Goal: Navigation & Orientation: Find specific page/section

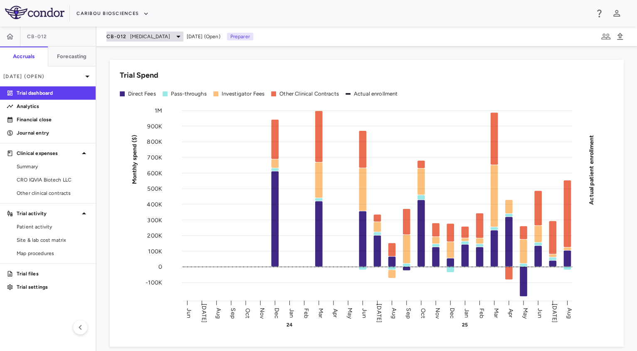
click at [132, 37] on span "[MEDICAL_DATA]" at bounding box center [150, 36] width 40 height 7
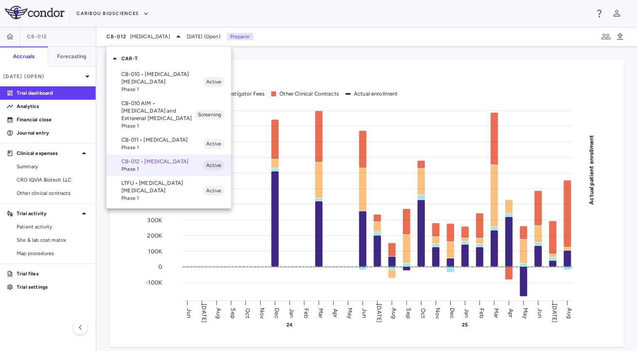
click at [47, 174] on div at bounding box center [318, 175] width 637 height 351
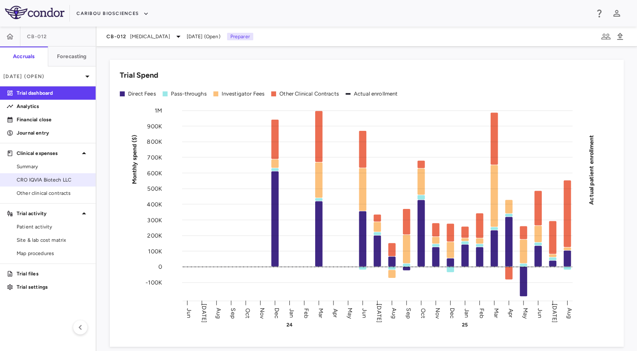
click at [57, 182] on span "CRO IQVIA Biotech LLC" at bounding box center [53, 179] width 72 height 7
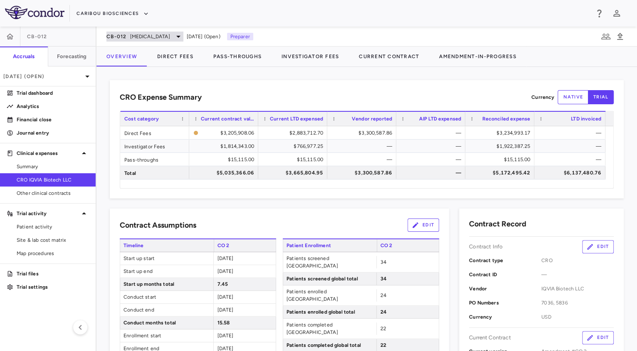
click at [159, 34] on span "[MEDICAL_DATA]" at bounding box center [150, 36] width 40 height 7
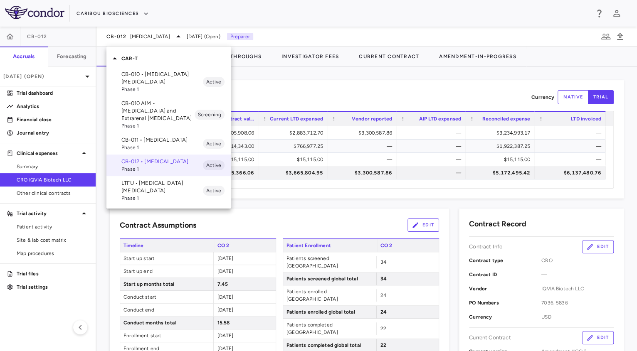
click at [307, 220] on div at bounding box center [318, 175] width 637 height 351
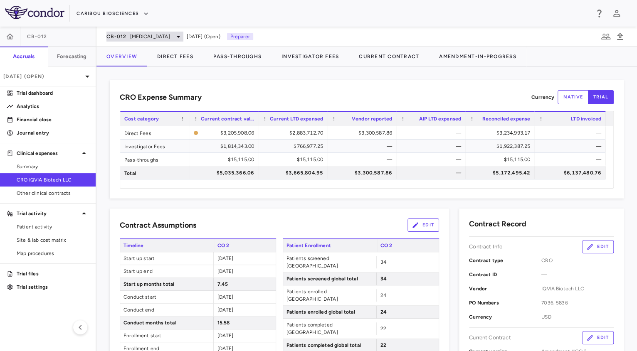
click at [159, 35] on span "[MEDICAL_DATA]" at bounding box center [150, 36] width 40 height 7
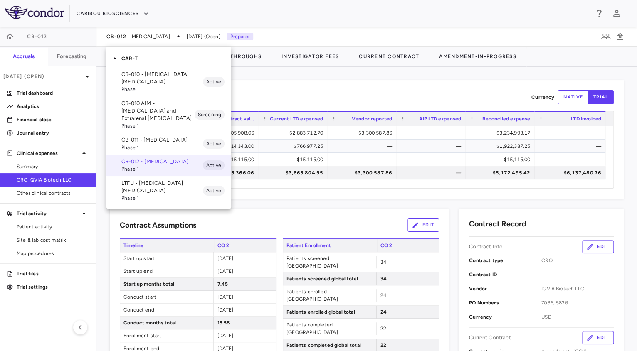
click at [153, 83] on p "CB-010 • [MEDICAL_DATA] [MEDICAL_DATA]" at bounding box center [161, 78] width 81 height 15
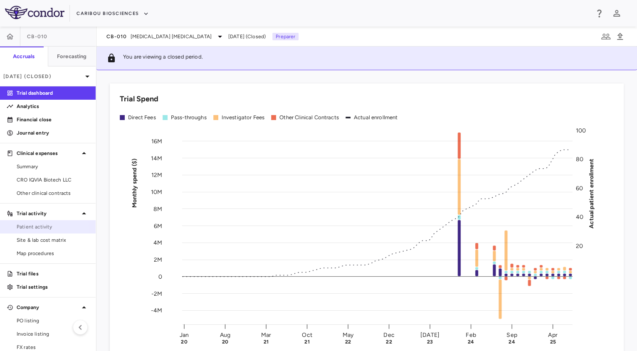
click at [41, 230] on span "Patient activity" at bounding box center [53, 226] width 72 height 7
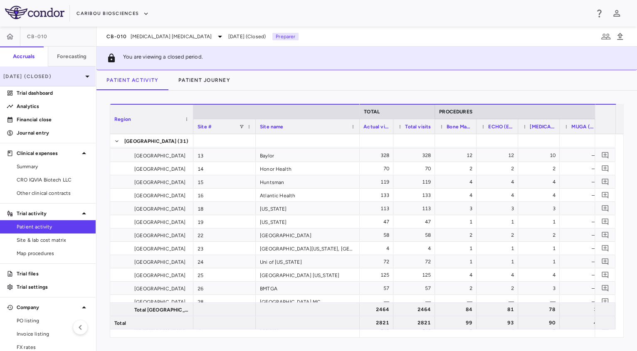
click at [60, 74] on p "[DATE] (Closed)" at bounding box center [42, 76] width 79 height 7
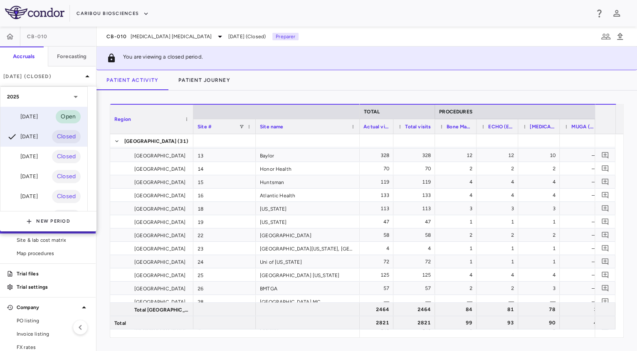
click at [44, 120] on div "[DATE] Open" at bounding box center [43, 117] width 87 height 20
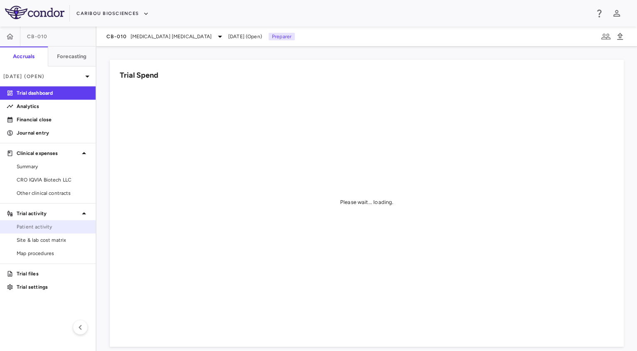
click at [36, 228] on span "Patient activity" at bounding box center [53, 226] width 72 height 7
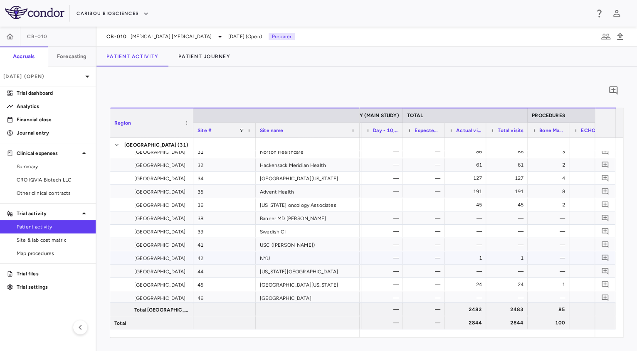
scroll to position [0, 2353]
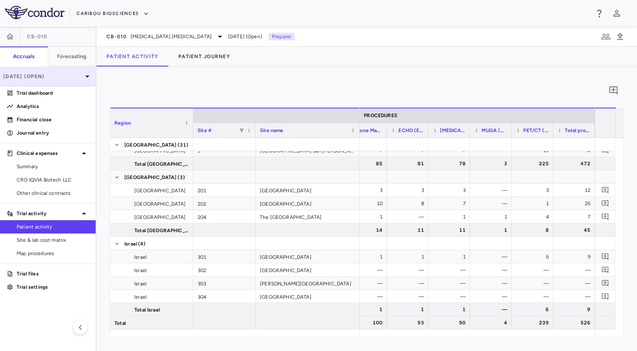
click at [68, 77] on p "[DATE] (Open)" at bounding box center [42, 76] width 79 height 7
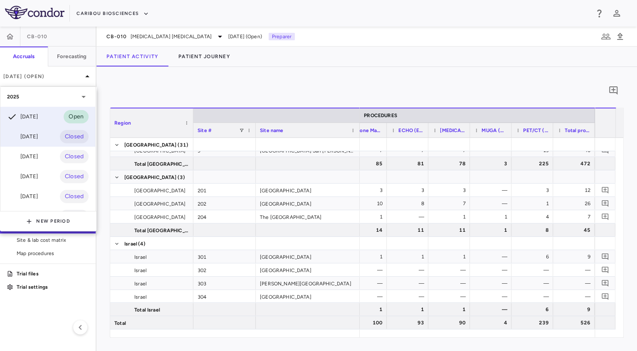
click at [50, 131] on div "[DATE] Closed" at bounding box center [47, 137] width 95 height 20
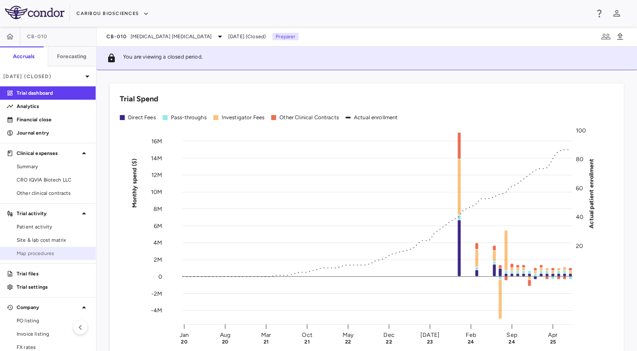
click at [37, 253] on span "Map procedures" at bounding box center [53, 253] width 72 height 7
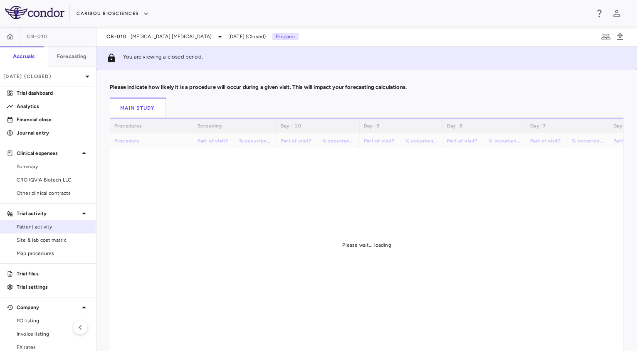
click at [37, 229] on span "Patient activity" at bounding box center [53, 226] width 72 height 7
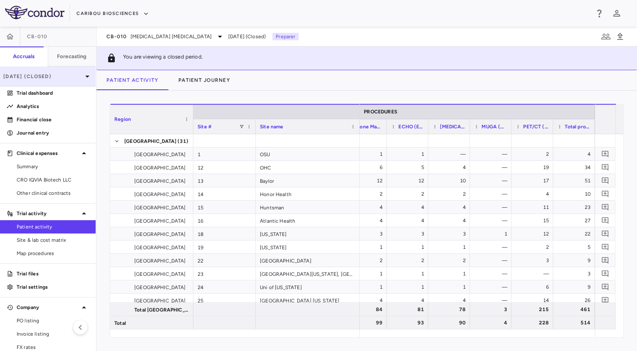
click at [61, 80] on div "[DATE] (Closed)" at bounding box center [48, 76] width 96 height 20
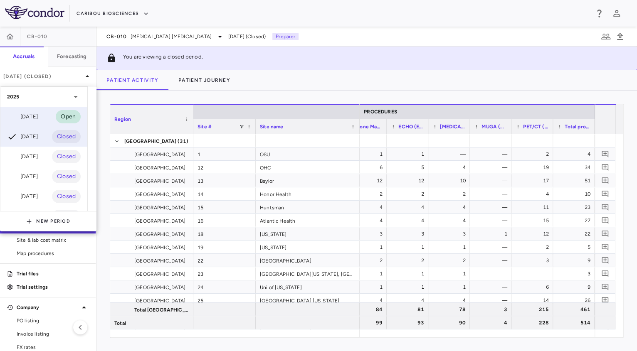
click at [47, 116] on div "[DATE] Open" at bounding box center [43, 117] width 87 height 20
